Goal: Obtain resource: Download file/media

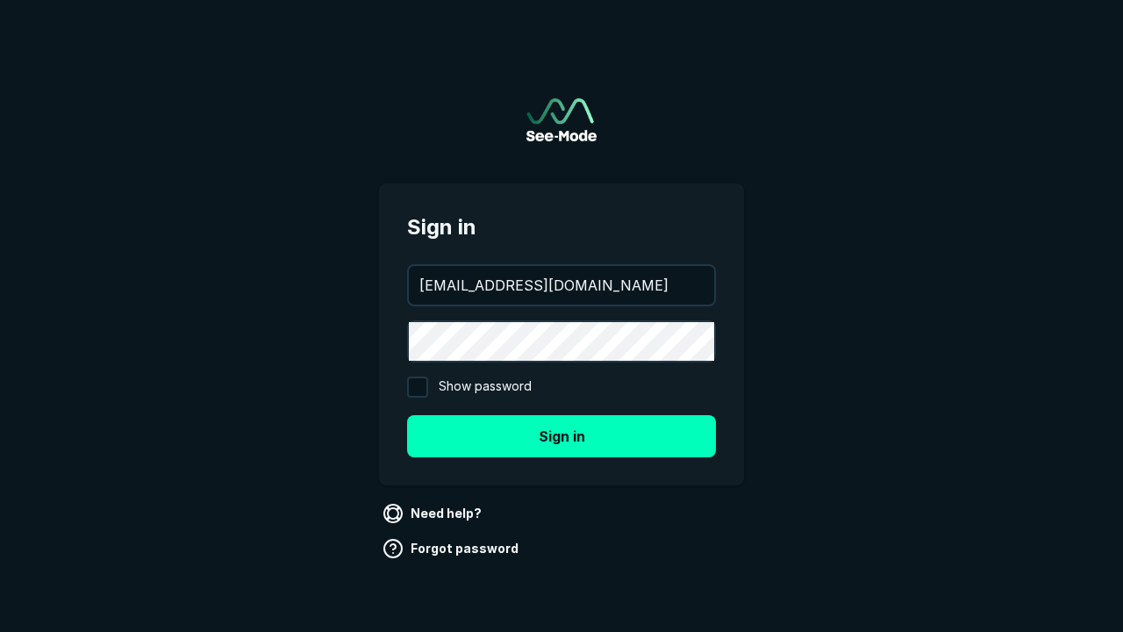
type input "[EMAIL_ADDRESS][DOMAIN_NAME]"
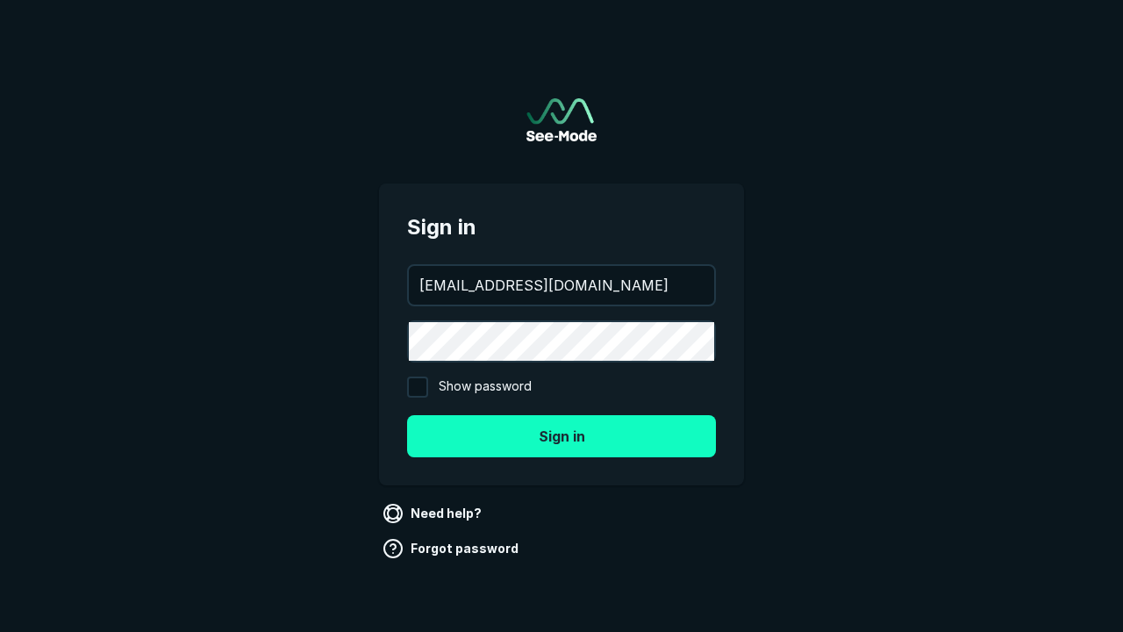
click at [562, 435] on button "Sign in" at bounding box center [561, 436] width 309 height 42
